Goal: Navigation & Orientation: Find specific page/section

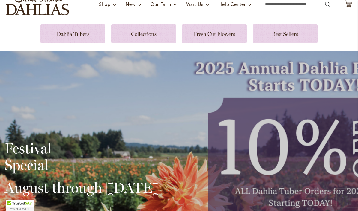
scroll to position [43, 0]
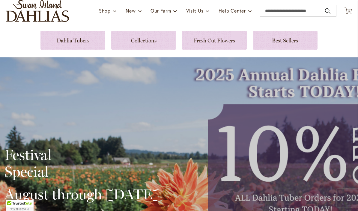
click at [101, 42] on link at bounding box center [72, 40] width 65 height 19
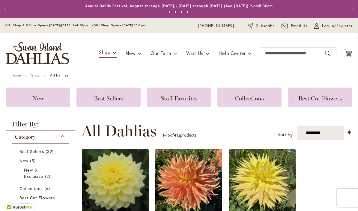
click at [126, 102] on div "Best Sellers" at bounding box center [108, 97] width 64 height 19
click at [270, 96] on h3 "Collections" at bounding box center [249, 97] width 50 height 7
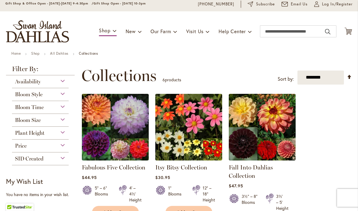
scroll to position [3, 0]
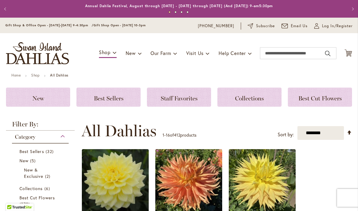
click at [329, 99] on span "Best Cut Flowers" at bounding box center [319, 98] width 43 height 7
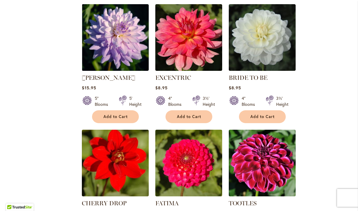
scroll to position [364, 0]
